Goal: Task Accomplishment & Management: Use online tool/utility

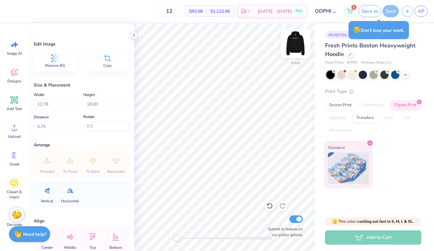
click at [293, 45] on img at bounding box center [295, 42] width 25 height 25
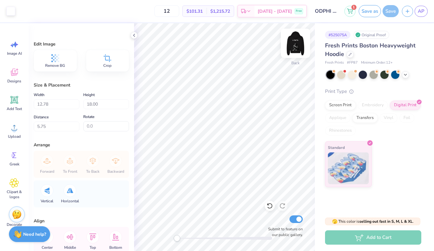
click at [296, 47] on img at bounding box center [295, 42] width 25 height 25
type input "5.85"
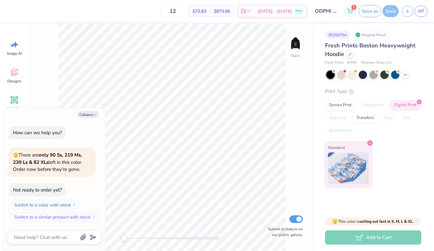
click at [90, 113] on button "Collapse" at bounding box center [87, 114] width 21 height 7
type textarea "x"
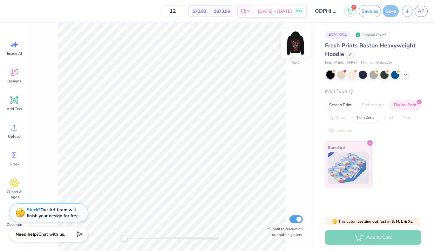
drag, startPoint x: 0, startPoint y: 0, endPoint x: 297, endPoint y: 46, distance: 300.5
click at [297, 46] on img at bounding box center [295, 42] width 25 height 25
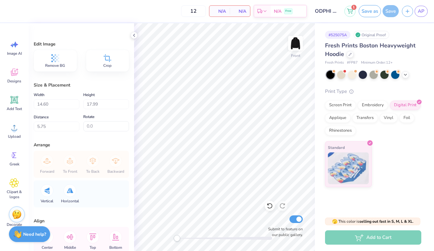
click at [292, 45] on img at bounding box center [295, 43] width 13 height 13
drag, startPoint x: 297, startPoint y: 46, endPoint x: 12, endPoint y: 130, distance: 297.1
click at [12, 130] on icon at bounding box center [14, 127] width 6 height 5
click at [12, 135] on span "Upload" at bounding box center [14, 136] width 13 height 5
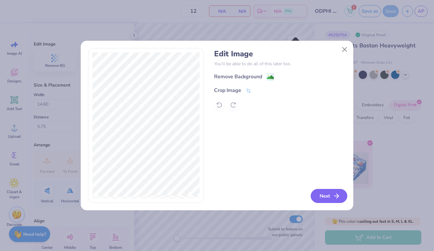
click at [330, 196] on button "Next" at bounding box center [329, 196] width 37 height 14
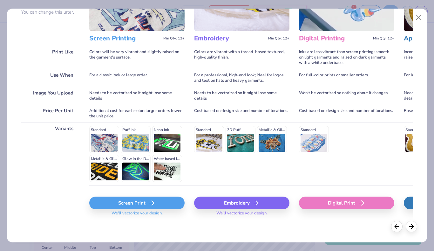
scroll to position [66, 0]
click at [249, 203] on div "Embroidery" at bounding box center [241, 203] width 95 height 13
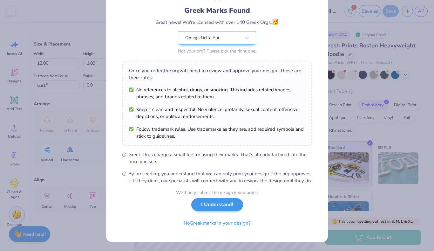
scroll to position [47, 0]
click at [216, 207] on button "I Understand!" at bounding box center [217, 204] width 52 height 13
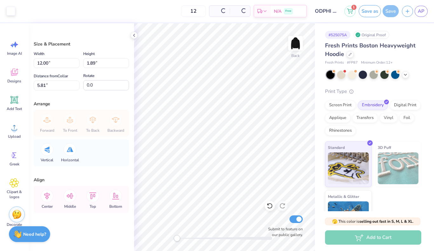
scroll to position [0, 0]
type input "9.40"
type input "1.48"
